Goal: Task Accomplishment & Management: Manage account settings

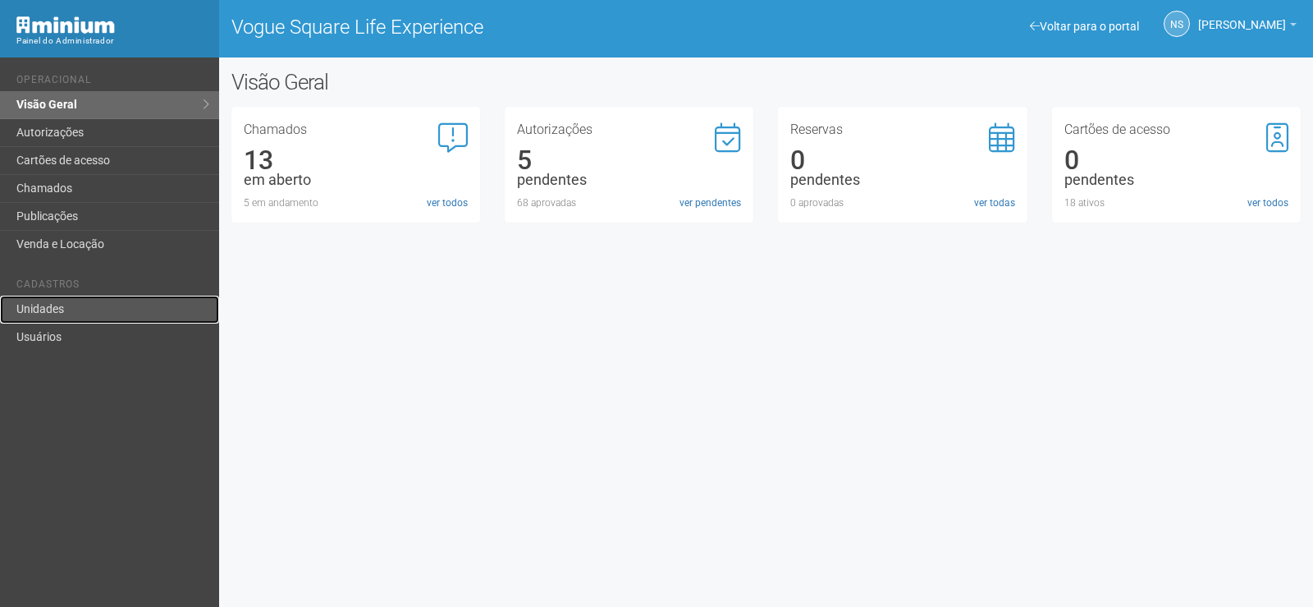
click at [80, 305] on link "Unidades" at bounding box center [109, 310] width 219 height 28
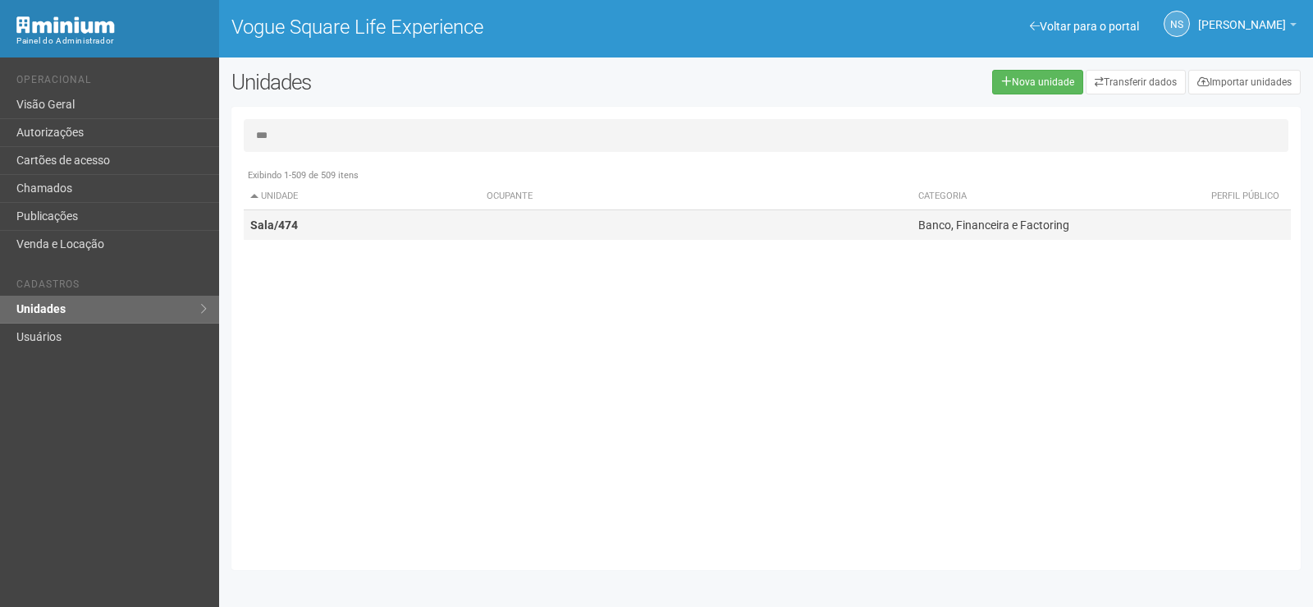
type input "***"
click at [483, 218] on td at bounding box center [696, 225] width 432 height 30
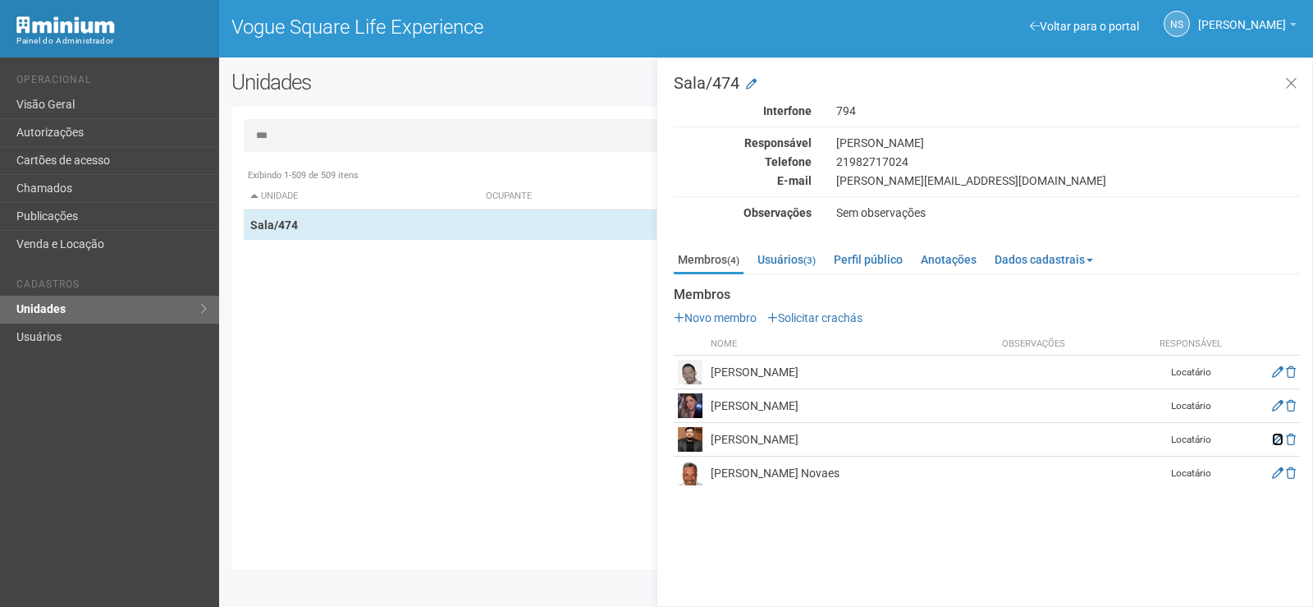
click at [1279, 439] on icon at bounding box center [1277, 438] width 11 height 11
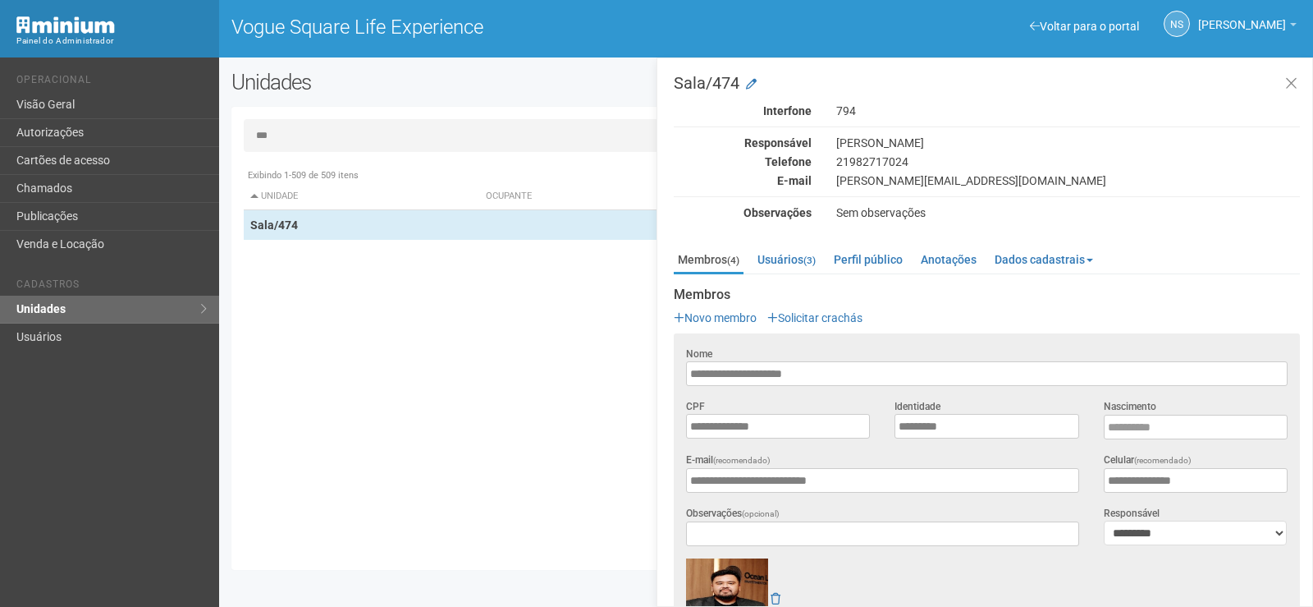
drag, startPoint x: 829, startPoint y: 369, endPoint x: 669, endPoint y: 372, distance: 160.1
click at [669, 372] on div "Sala/474 Interfone 794 Responsável Jéssica Costa Telefone [PHONE_NUMBER] E-mail…" at bounding box center [985, 331] width 657 height 549
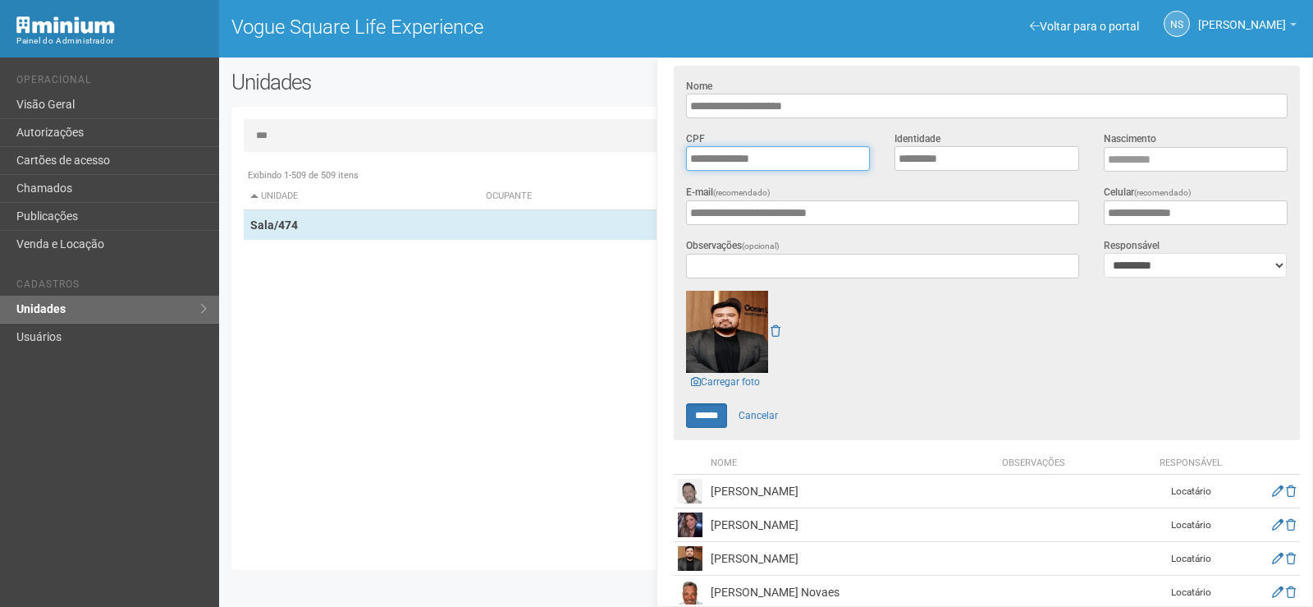
scroll to position [283, 0]
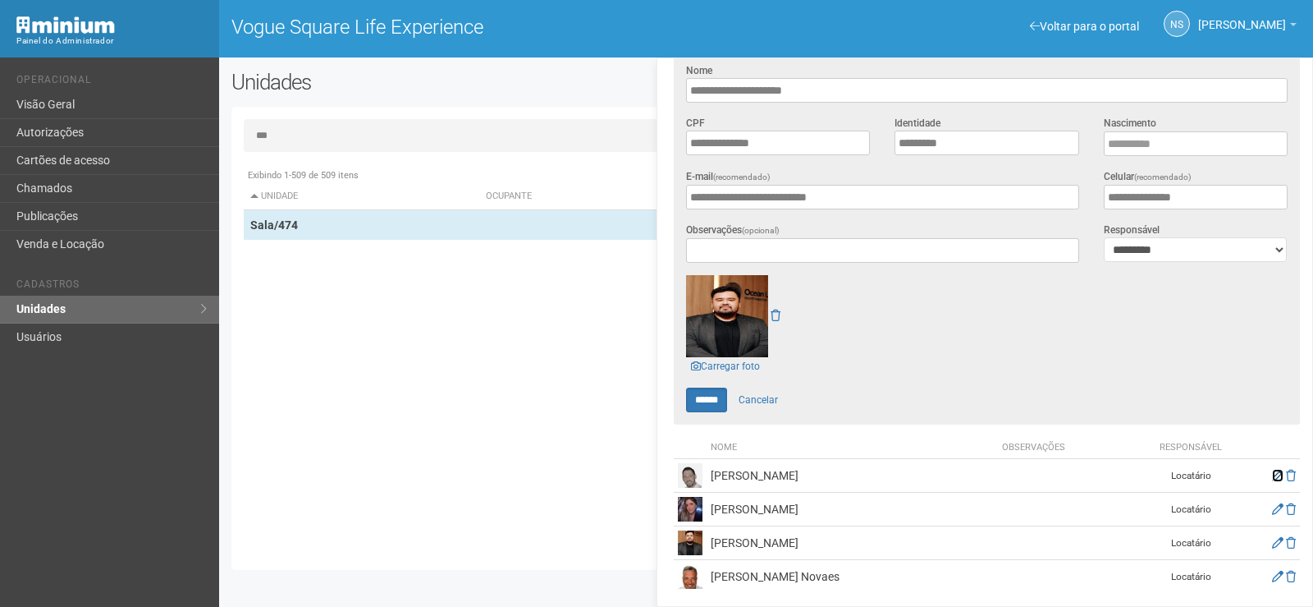
click at [1272, 470] on icon at bounding box center [1277, 475] width 11 height 11
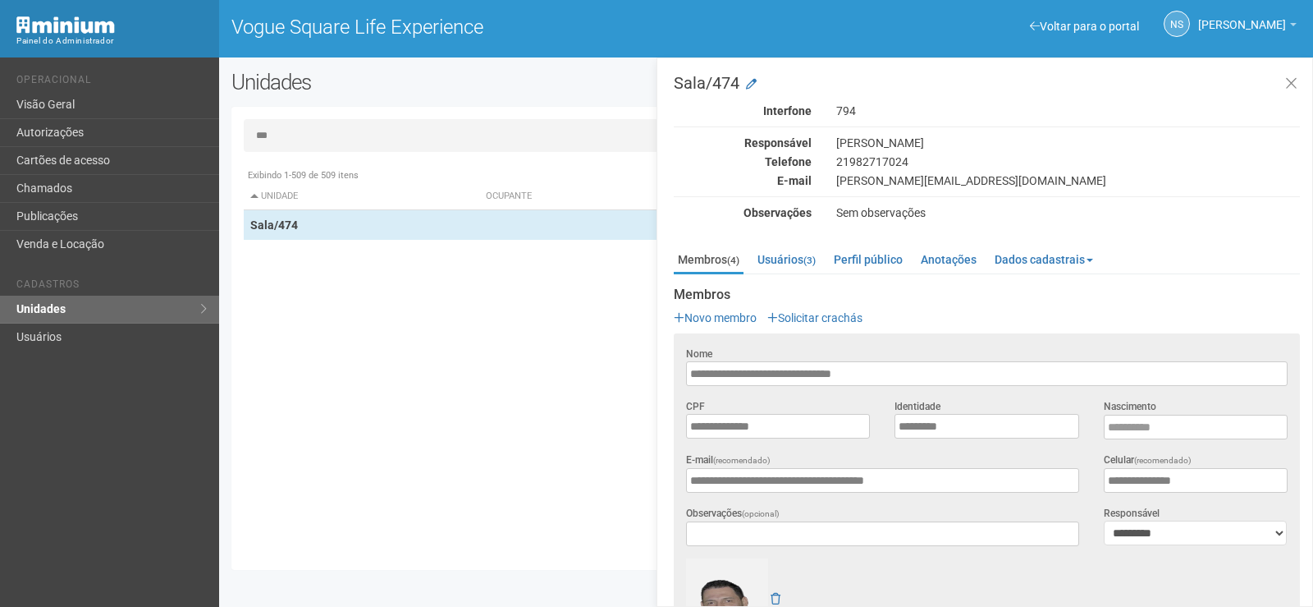
drag, startPoint x: 901, startPoint y: 364, endPoint x: 673, endPoint y: 370, distance: 228.3
click at [674, 370] on div "**********" at bounding box center [987, 366] width 626 height 40
type input "**********"
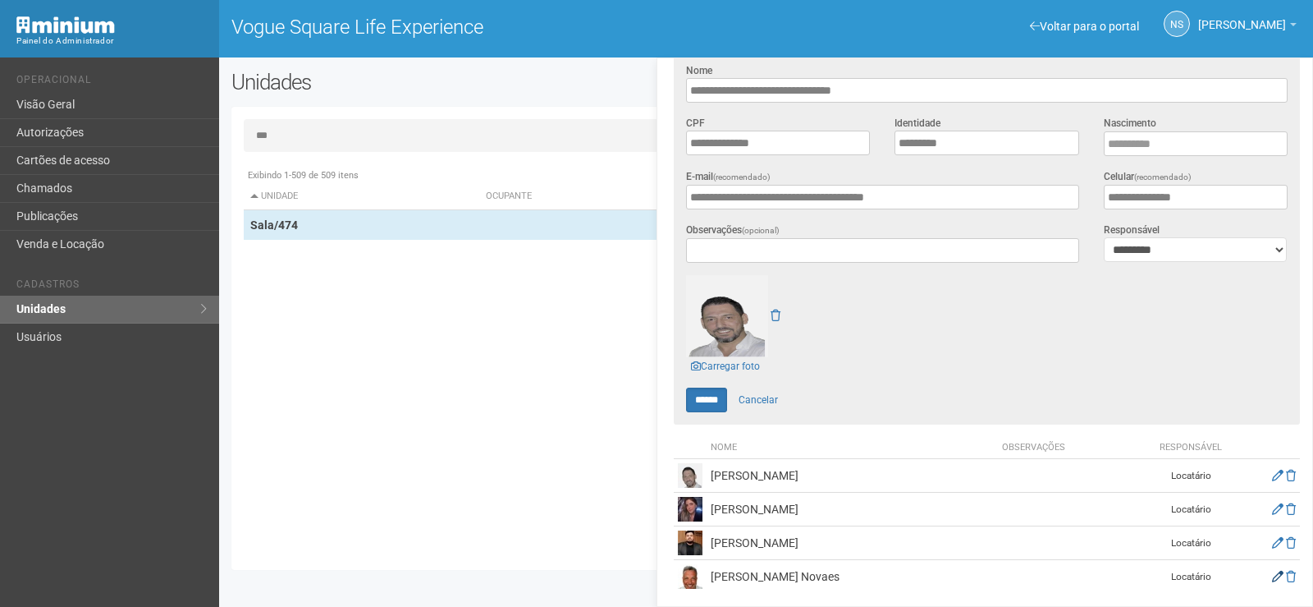
click at [1269, 570] on td at bounding box center [1266, 577] width 68 height 34
click at [1275, 571] on icon at bounding box center [1277, 576] width 11 height 11
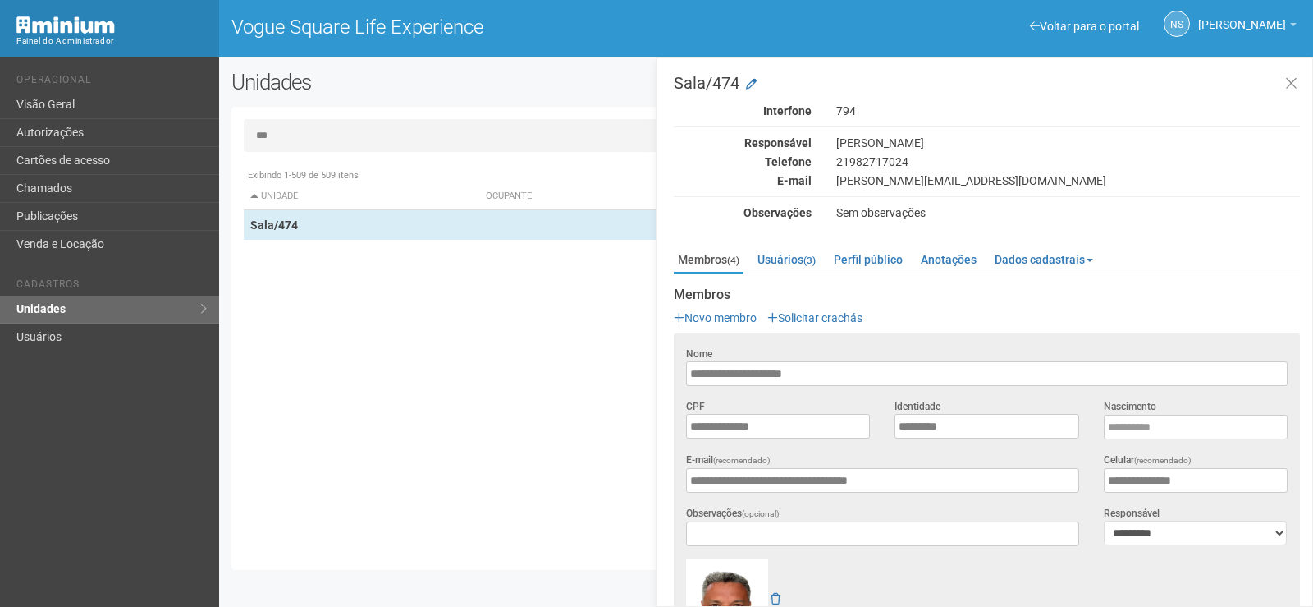
drag, startPoint x: 809, startPoint y: 371, endPoint x: 656, endPoint y: 373, distance: 152.7
click at [657, 373] on div "Sala/474 Interfone 794 Responsável Jéssica Costa Telefone [PHONE_NUMBER] E-mail…" at bounding box center [985, 331] width 657 height 549
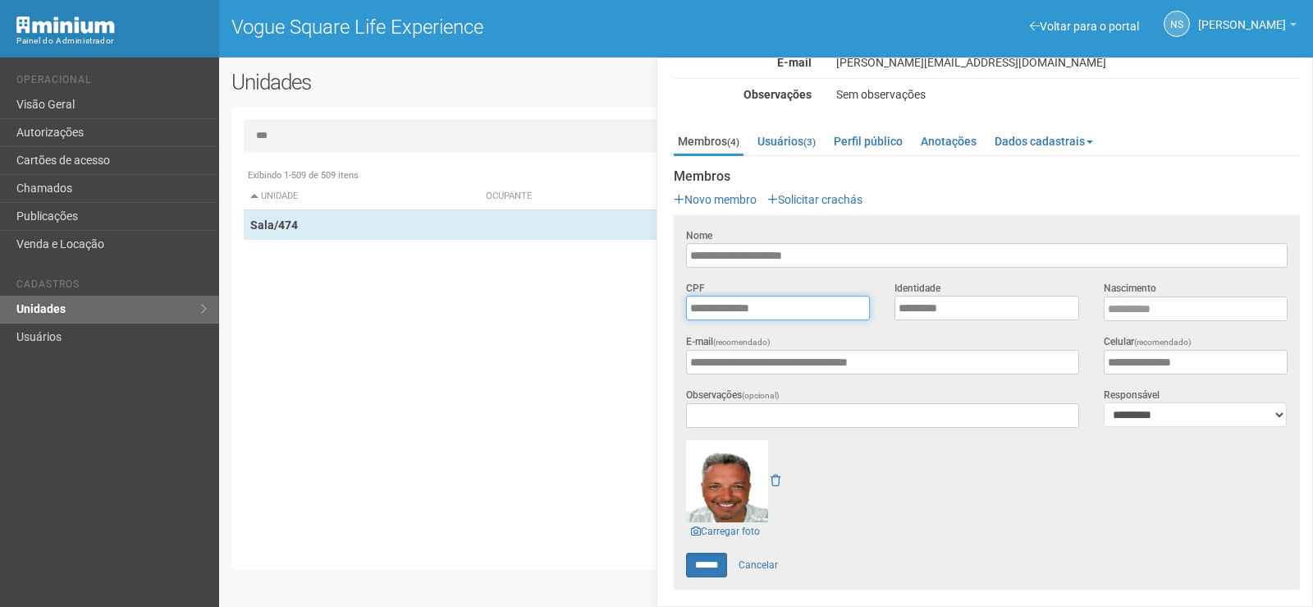
scroll to position [283, 0]
